Goal: Information Seeking & Learning: Learn about a topic

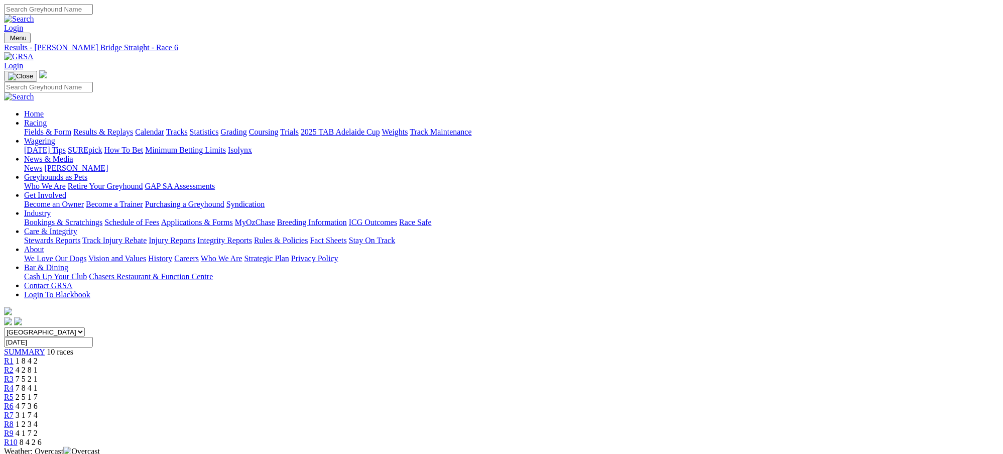
click at [71, 128] on link "Fields & Form" at bounding box center [47, 132] width 47 height 9
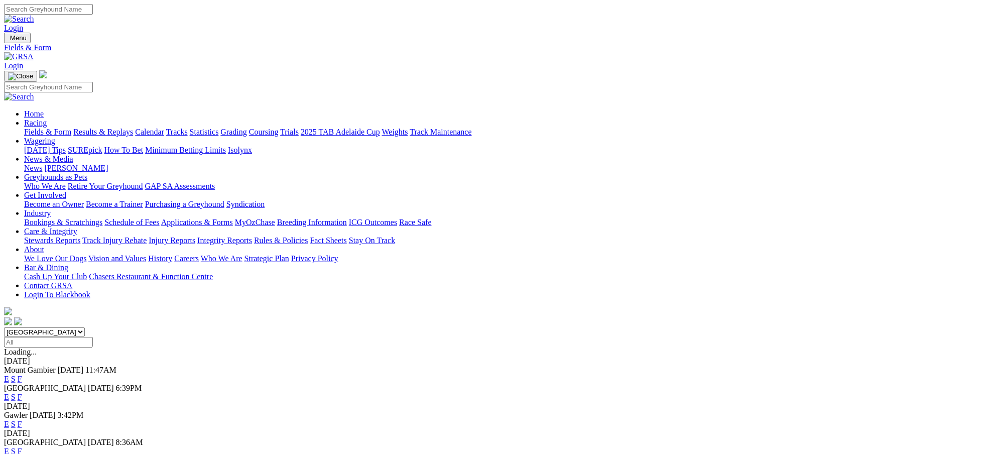
click at [22, 393] on link "F" at bounding box center [20, 397] width 5 height 9
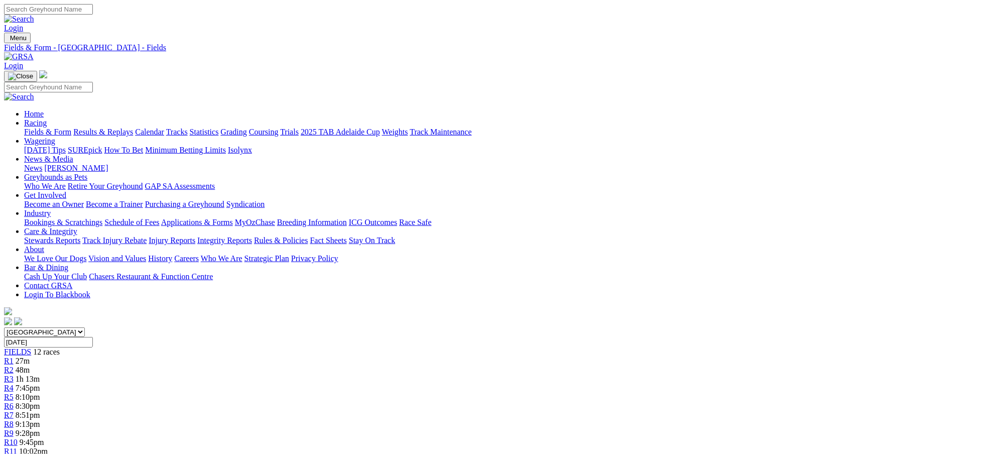
click at [543, 411] on div "R7 8:51pm" at bounding box center [501, 415] width 995 height 9
click at [71, 128] on link "Fields & Form" at bounding box center [47, 132] width 47 height 9
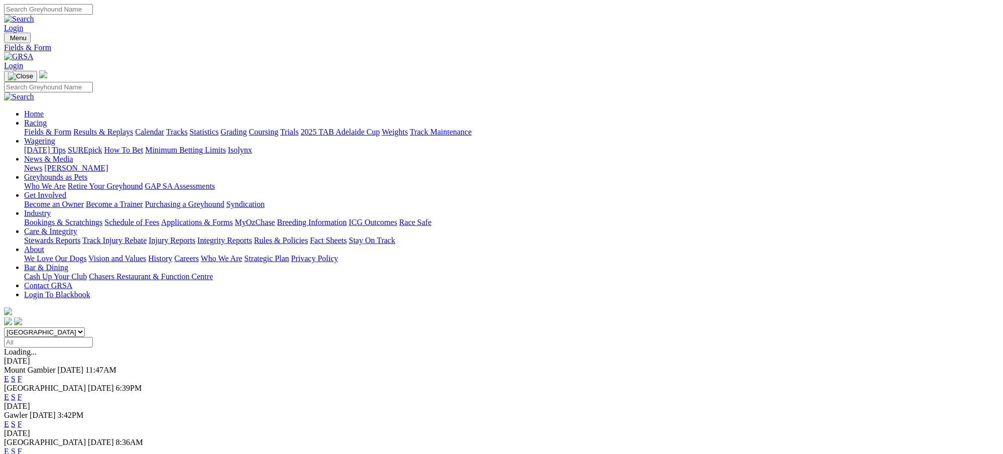
click at [22, 375] on link "F" at bounding box center [20, 379] width 5 height 9
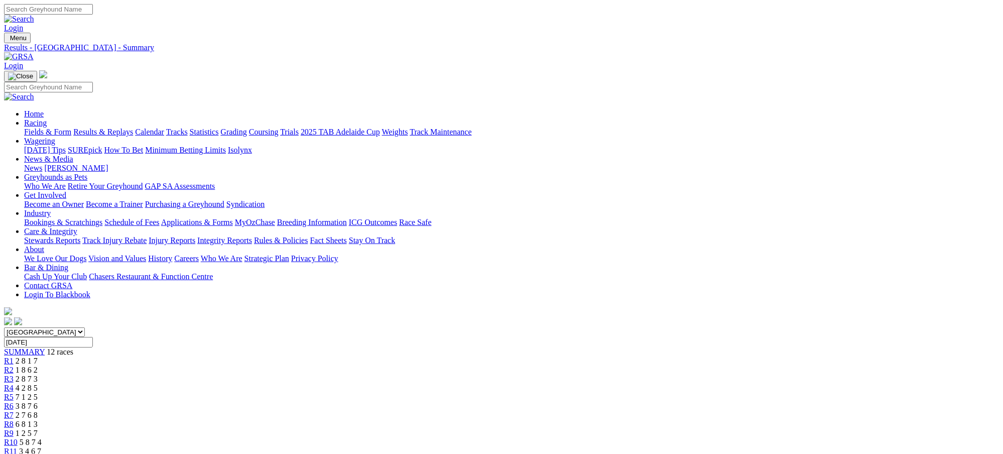
click at [71, 128] on link "Fields & Form" at bounding box center [47, 132] width 47 height 9
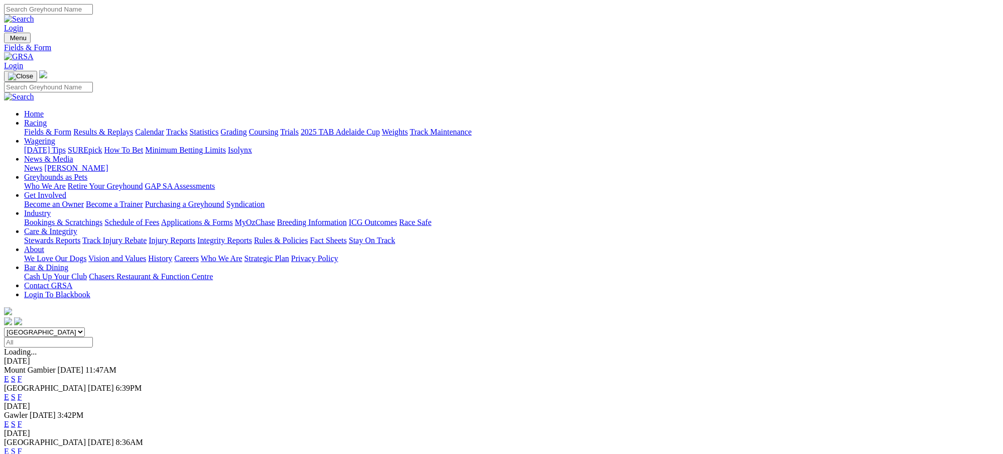
click at [133, 128] on link "Results & Replays" at bounding box center [103, 132] width 60 height 9
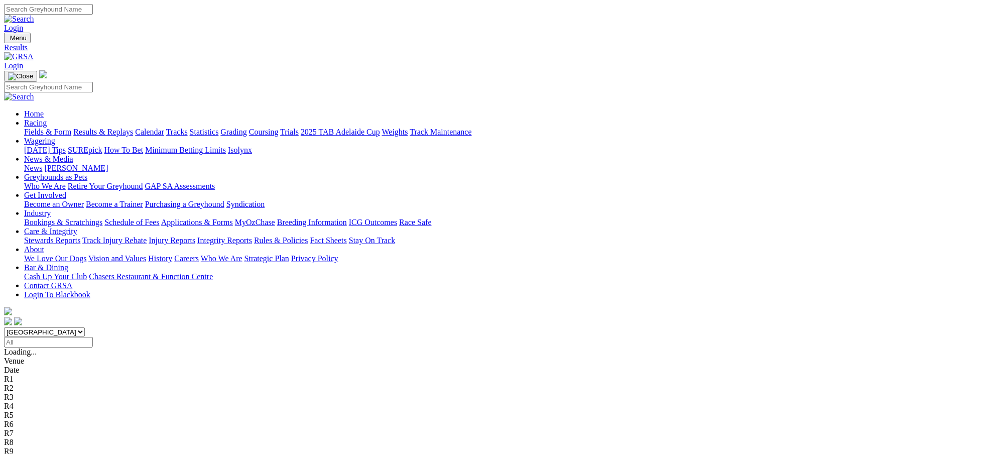
click at [38, 366] on span "1 4 2 6" at bounding box center [27, 370] width 22 height 9
click at [38, 375] on span "8 6 1 2" at bounding box center [27, 379] width 22 height 9
click at [38, 384] on span "2 7 5 8" at bounding box center [27, 388] width 22 height 9
click at [38, 393] on span "4 8 5 7" at bounding box center [27, 397] width 22 height 9
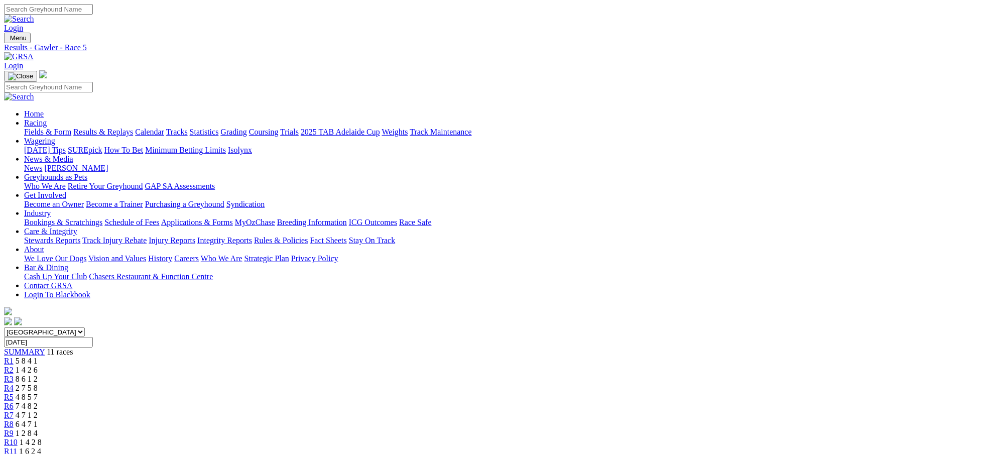
click at [38, 402] on span "7 4 8 2" at bounding box center [27, 406] width 22 height 9
click at [38, 411] on span "4 7 1 2" at bounding box center [27, 415] width 22 height 9
click at [38, 420] on span "6 4 7 1" at bounding box center [27, 424] width 22 height 9
click at [38, 429] on span "1 2 8 4" at bounding box center [27, 433] width 22 height 9
click at [42, 438] on span "1 4 2 8" at bounding box center [31, 442] width 22 height 9
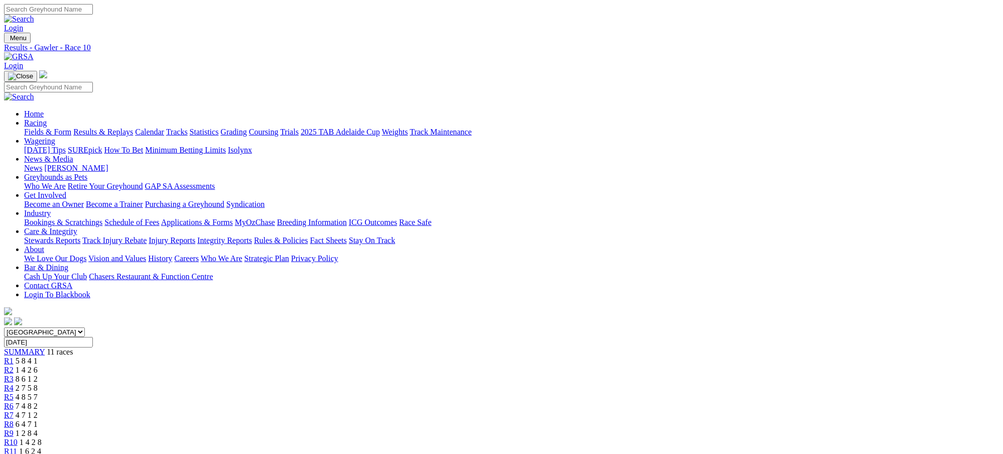
click at [41, 447] on span "1 6 2 4" at bounding box center [30, 451] width 22 height 9
click at [71, 128] on link "Fields & Form" at bounding box center [47, 132] width 47 height 9
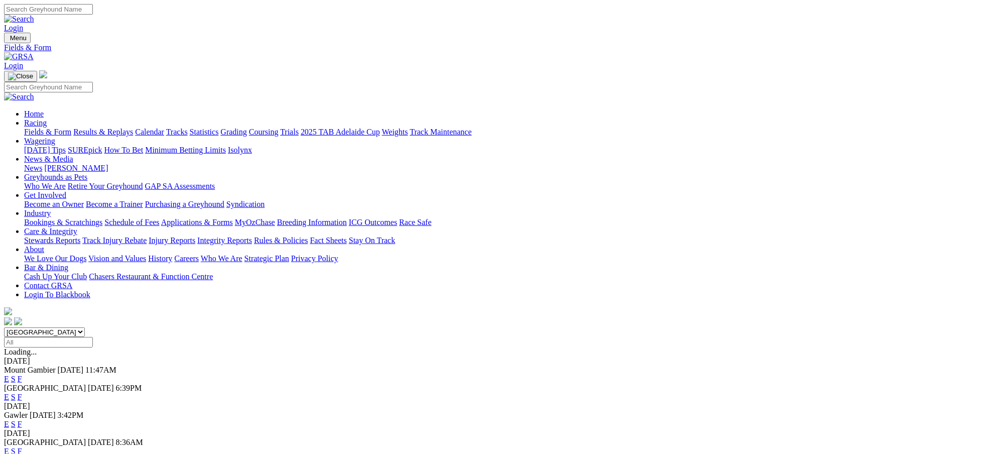
click at [22, 447] on link "F" at bounding box center [20, 451] width 5 height 9
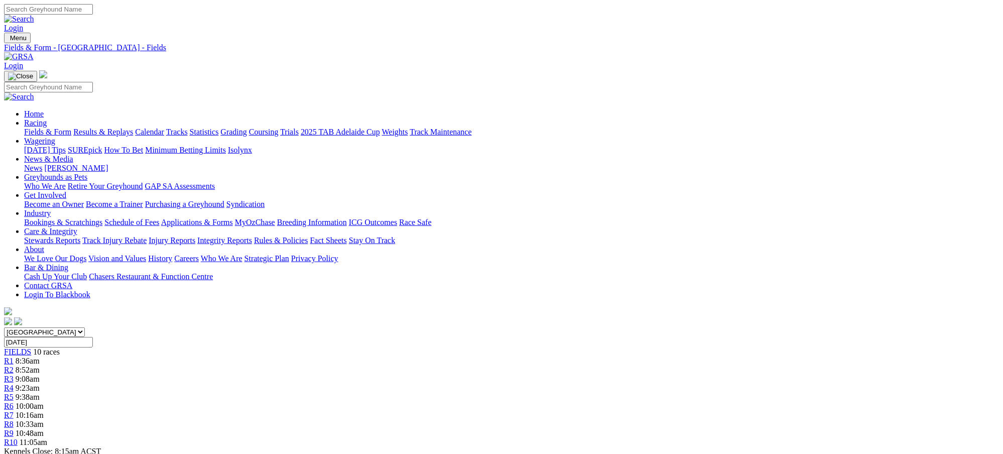
click at [71, 128] on link "Fields & Form" at bounding box center [47, 132] width 47 height 9
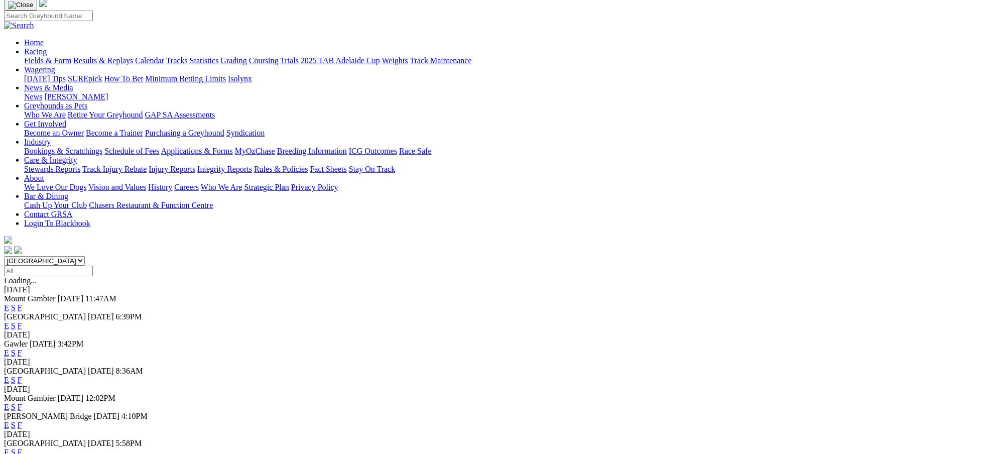
scroll to position [80, 0]
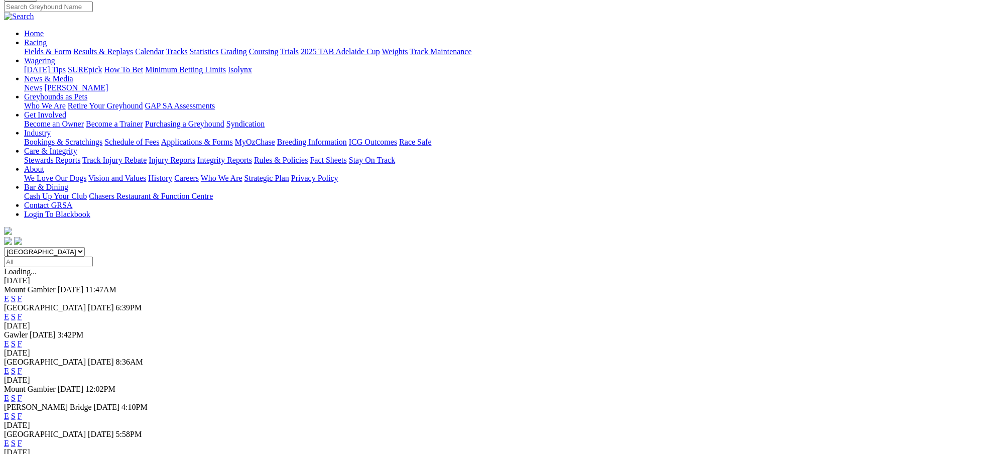
click at [22, 412] on link "F" at bounding box center [20, 416] width 5 height 9
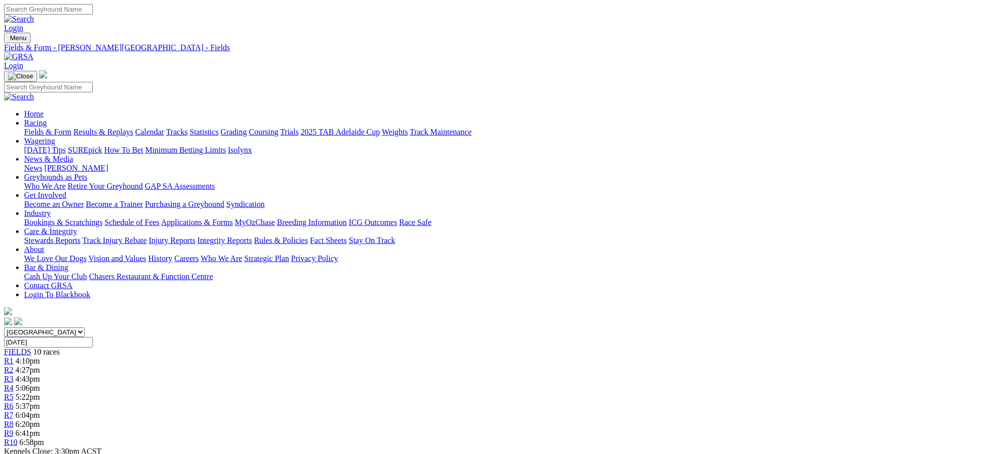
click at [71, 128] on link "Fields & Form" at bounding box center [47, 132] width 47 height 9
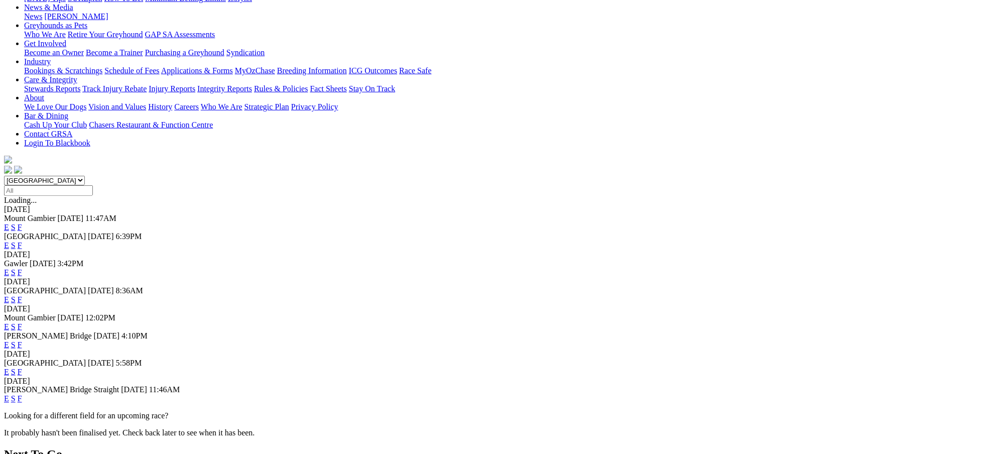
scroll to position [205, 0]
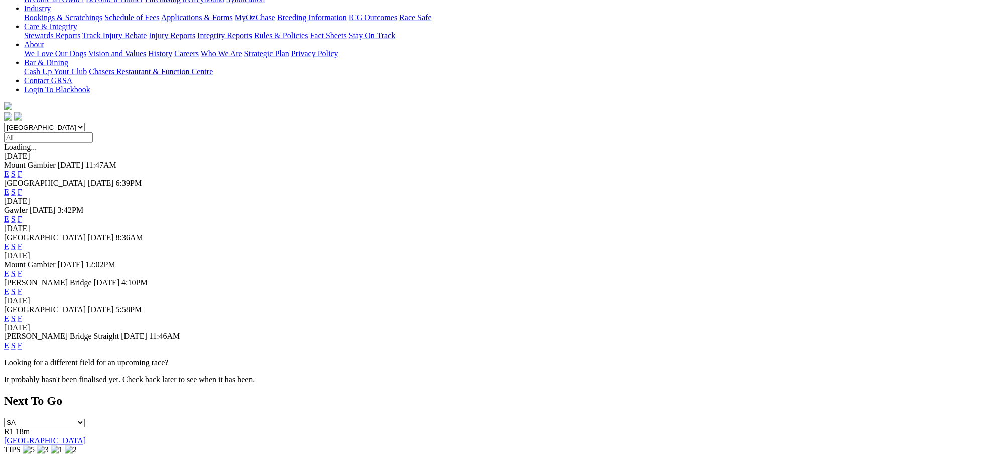
click at [22, 350] on link "F" at bounding box center [20, 345] width 5 height 9
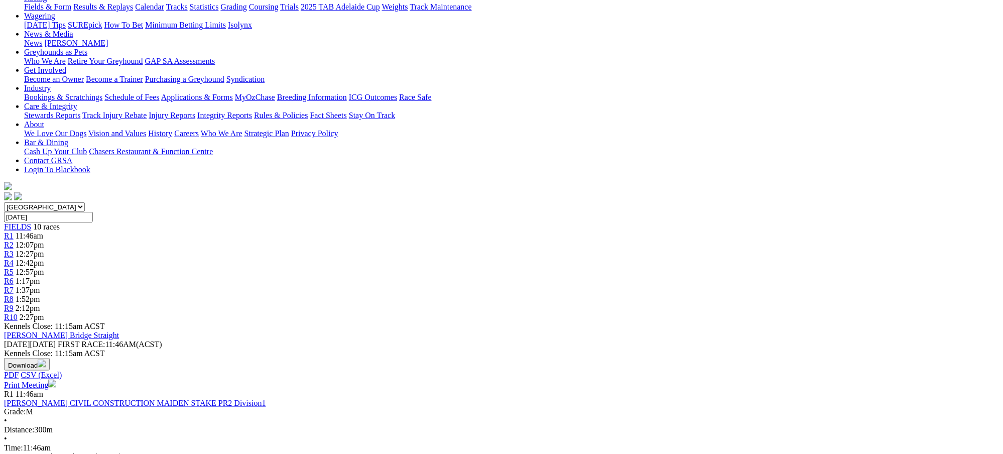
scroll to position [45, 0]
